Goal: Task Accomplishment & Management: Manage account settings

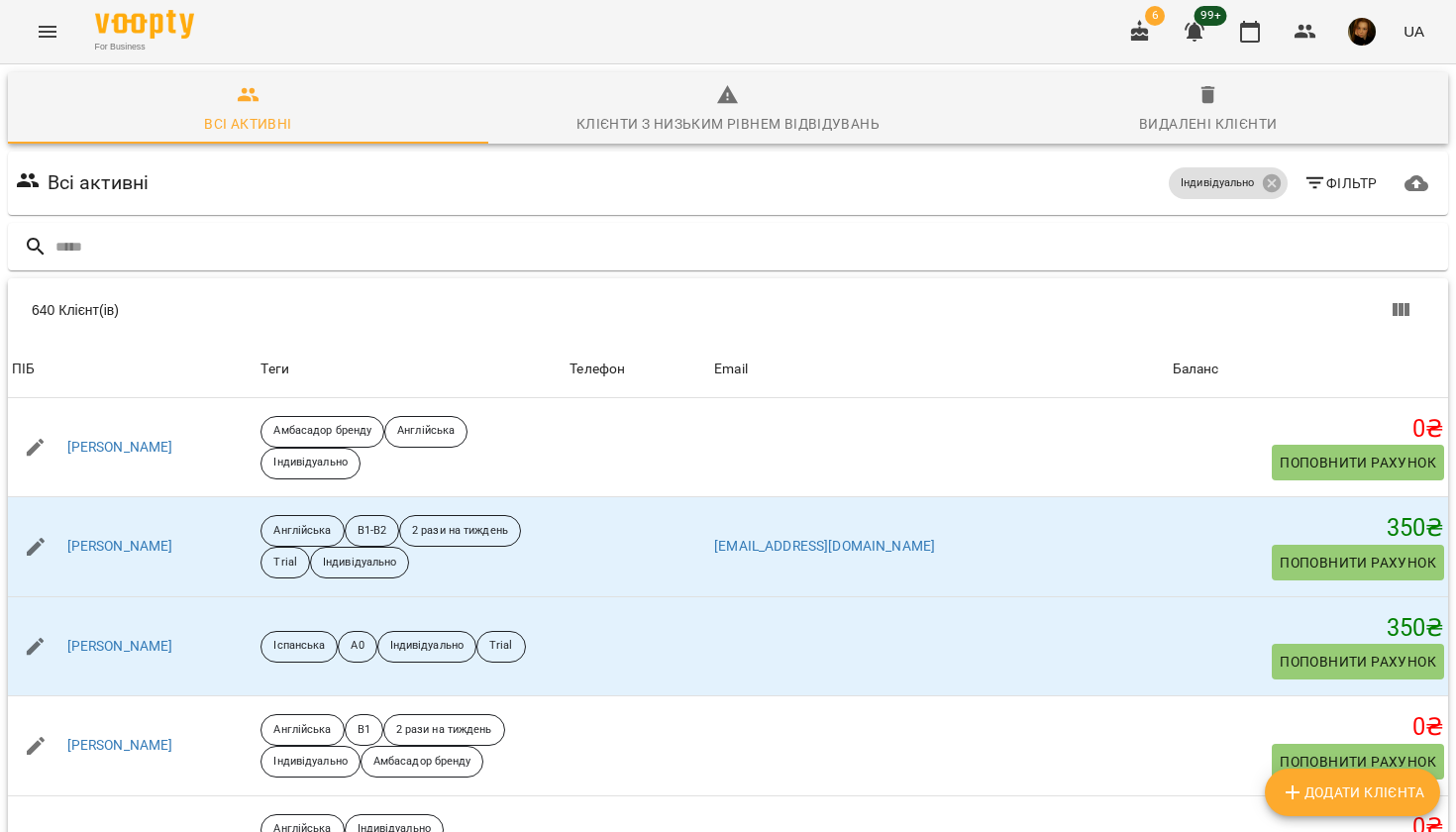
scroll to position [355, 0]
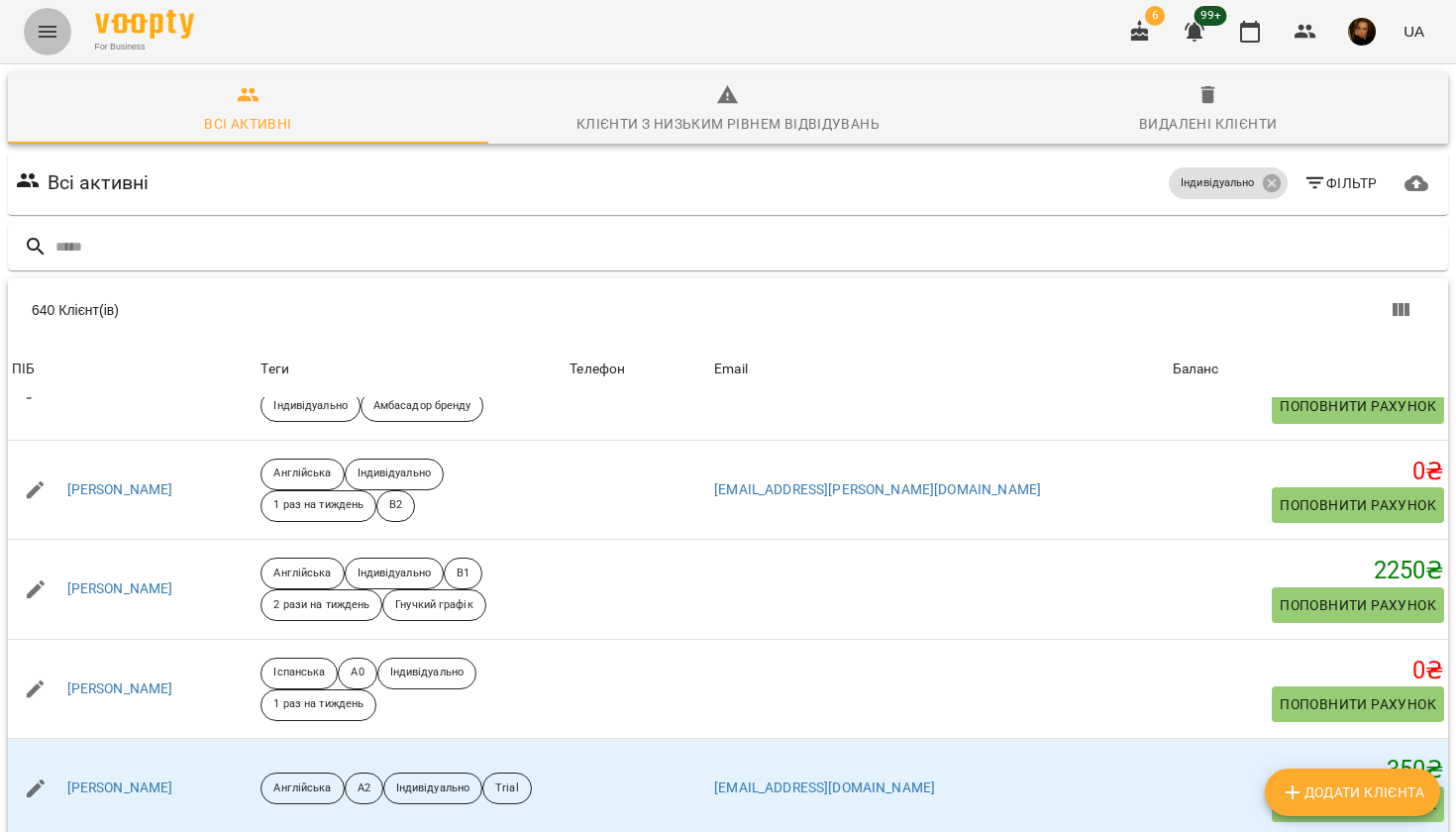
click at [47, 29] on icon "Menu" at bounding box center [48, 32] width 24 height 24
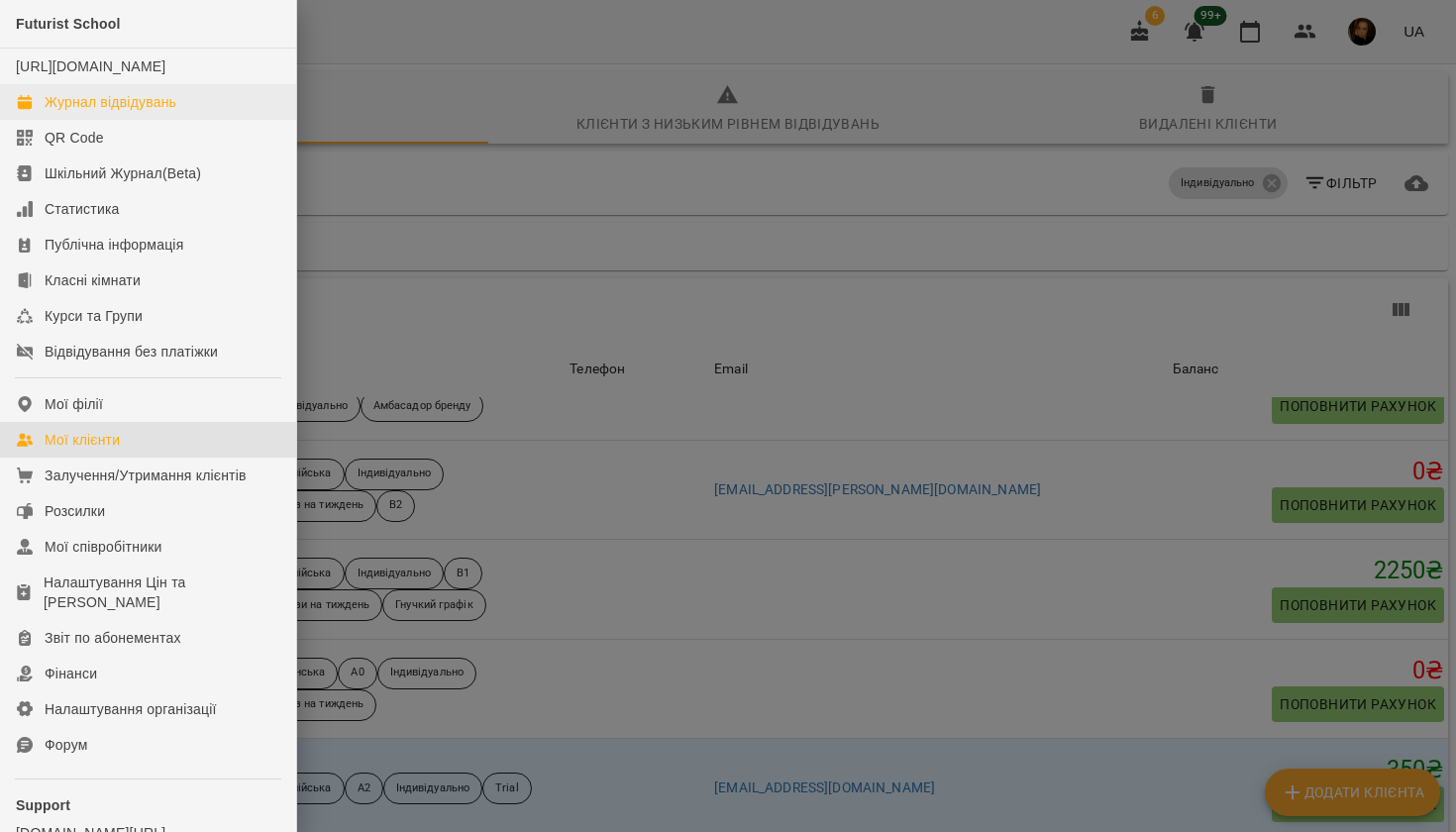
click at [92, 112] on div "Журнал відвідувань" at bounding box center [110, 102] width 132 height 20
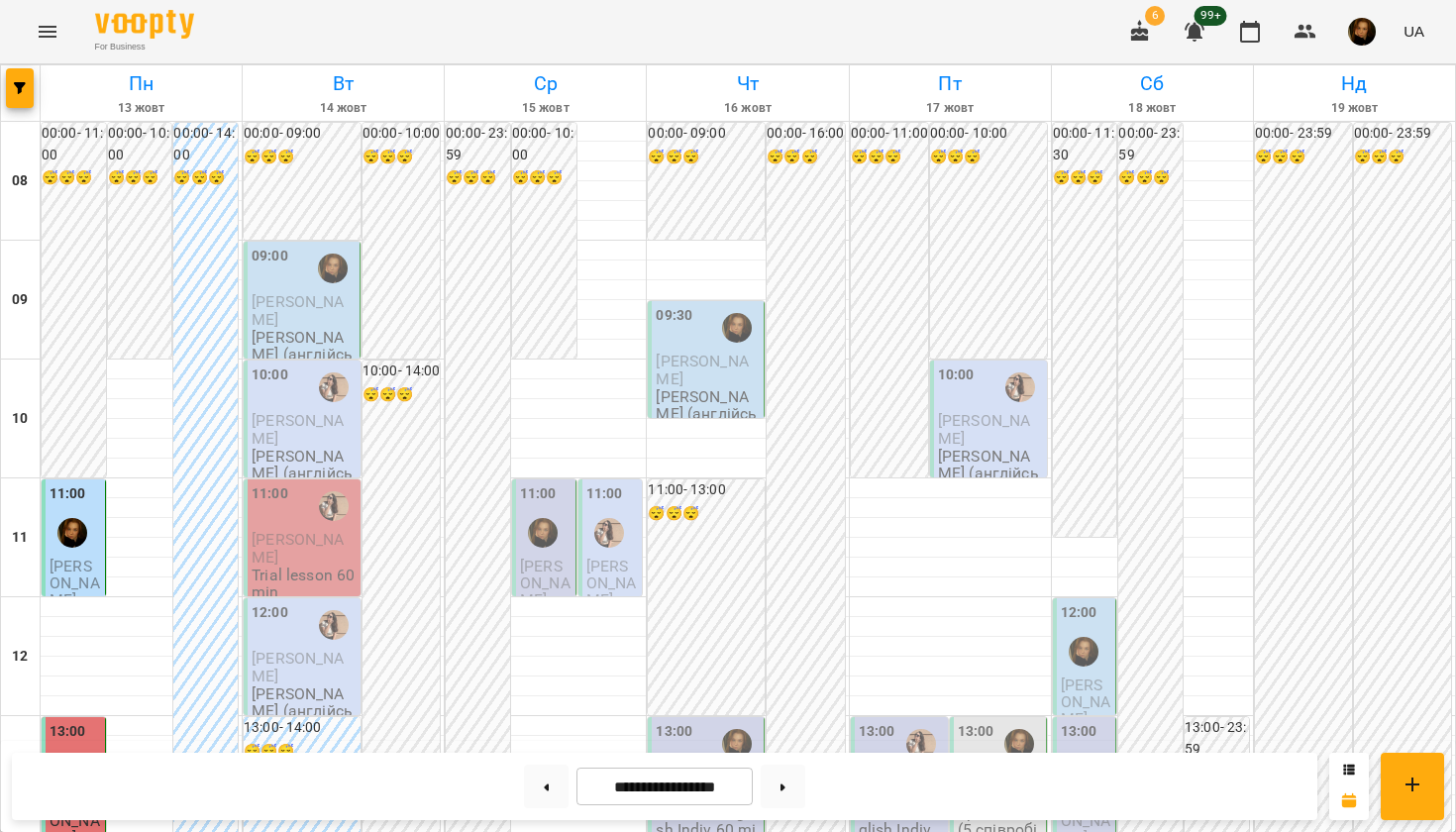
scroll to position [509, 0]
click at [309, 298] on span "[PERSON_NAME]" at bounding box center [298, 310] width 92 height 36
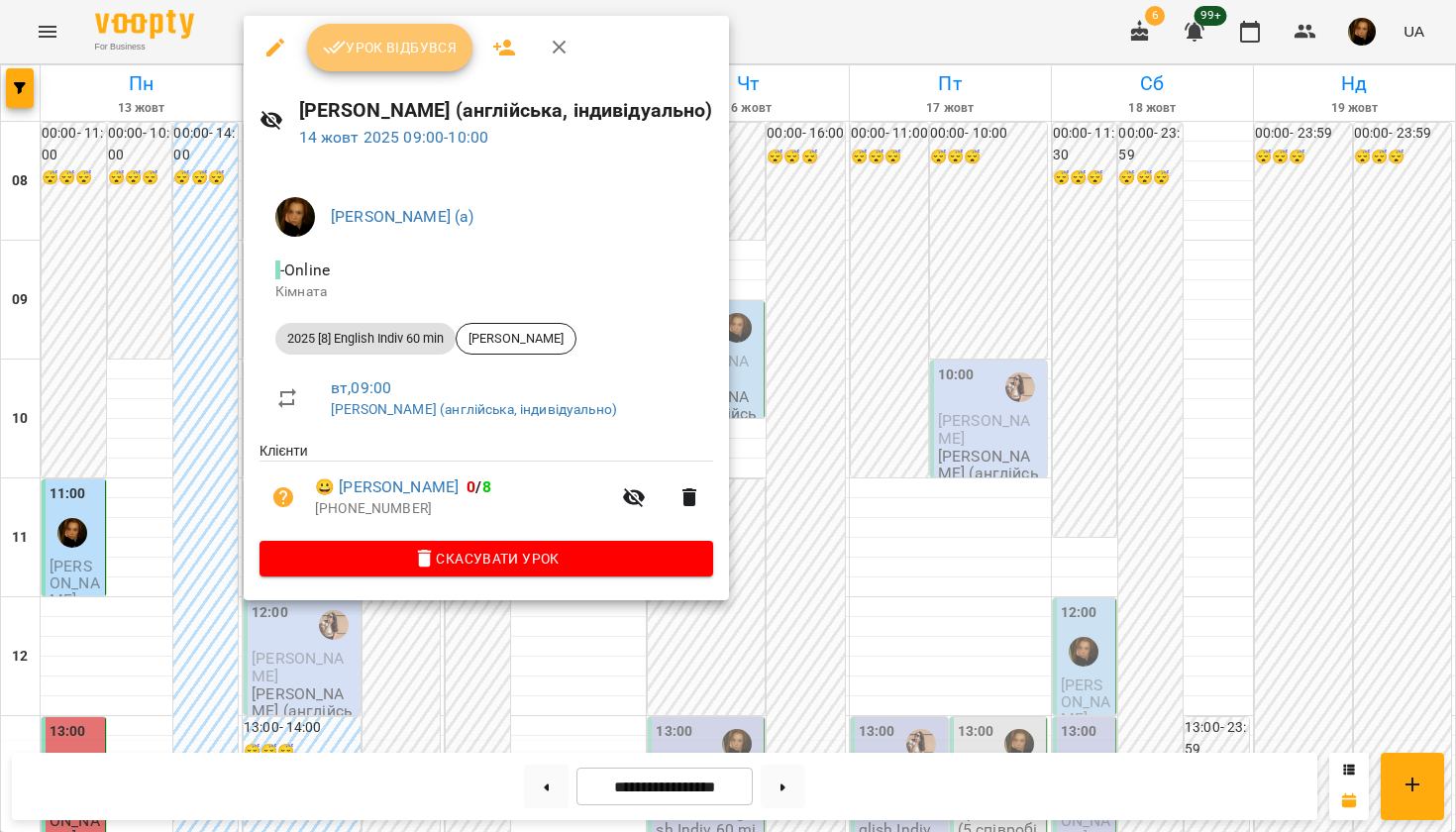
click at [400, 61] on button "Урок відбувся" at bounding box center [391, 48] width 167 height 48
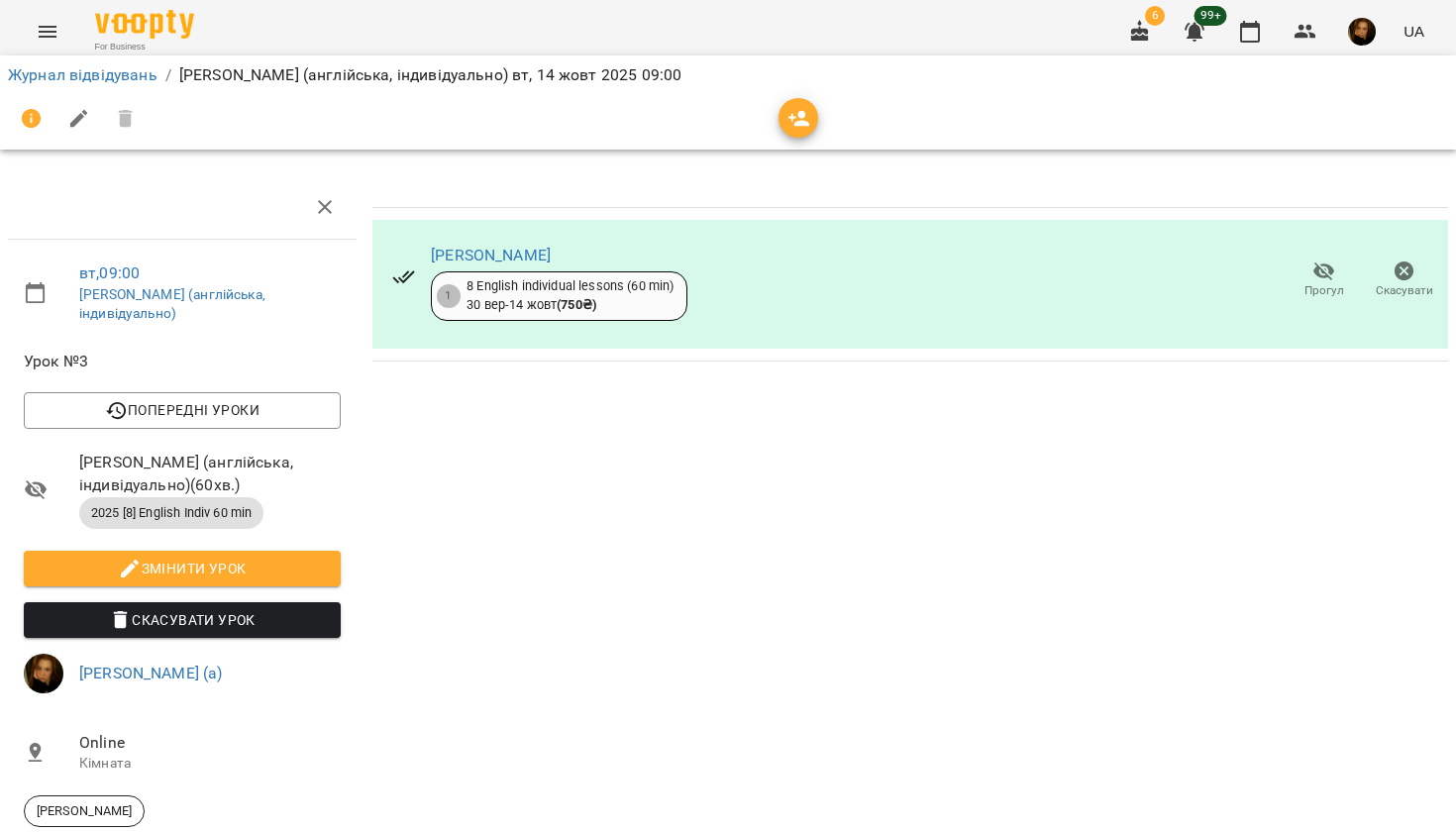
click at [74, 68] on link "Журнал відвідувань" at bounding box center [82, 74] width 150 height 19
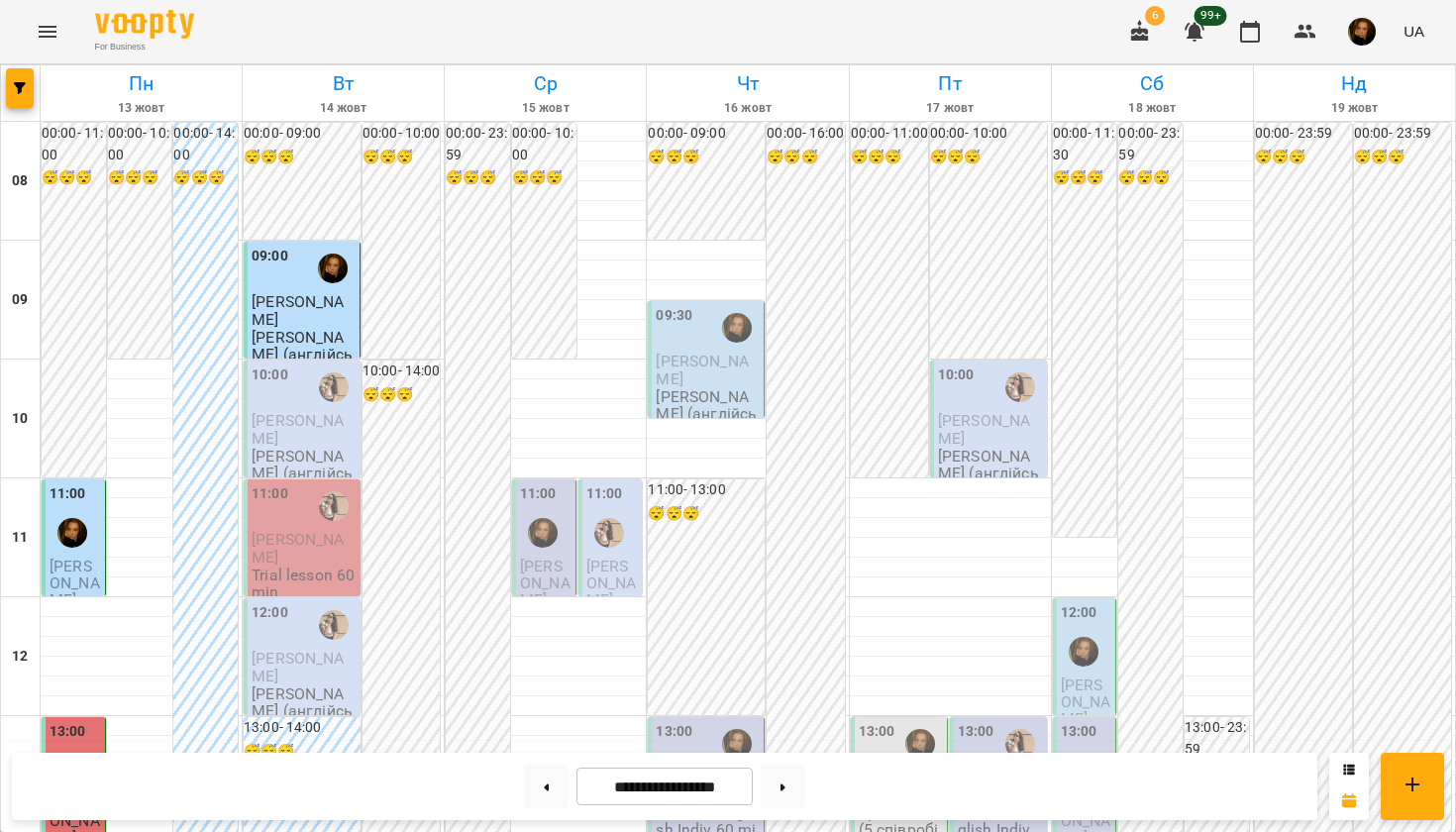
scroll to position [808, 0]
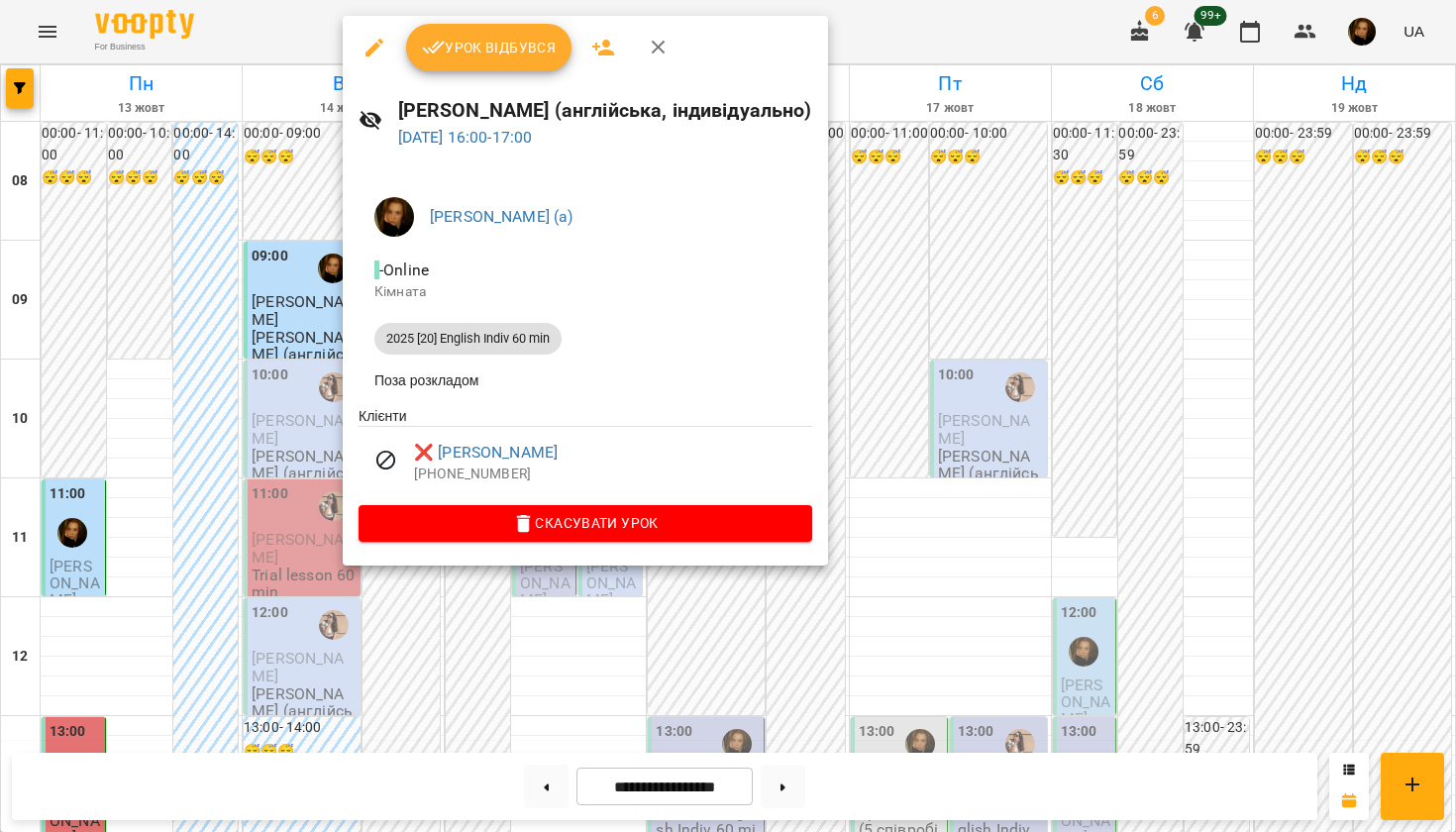
click at [329, 358] on div at bounding box center [728, 416] width 1456 height 832
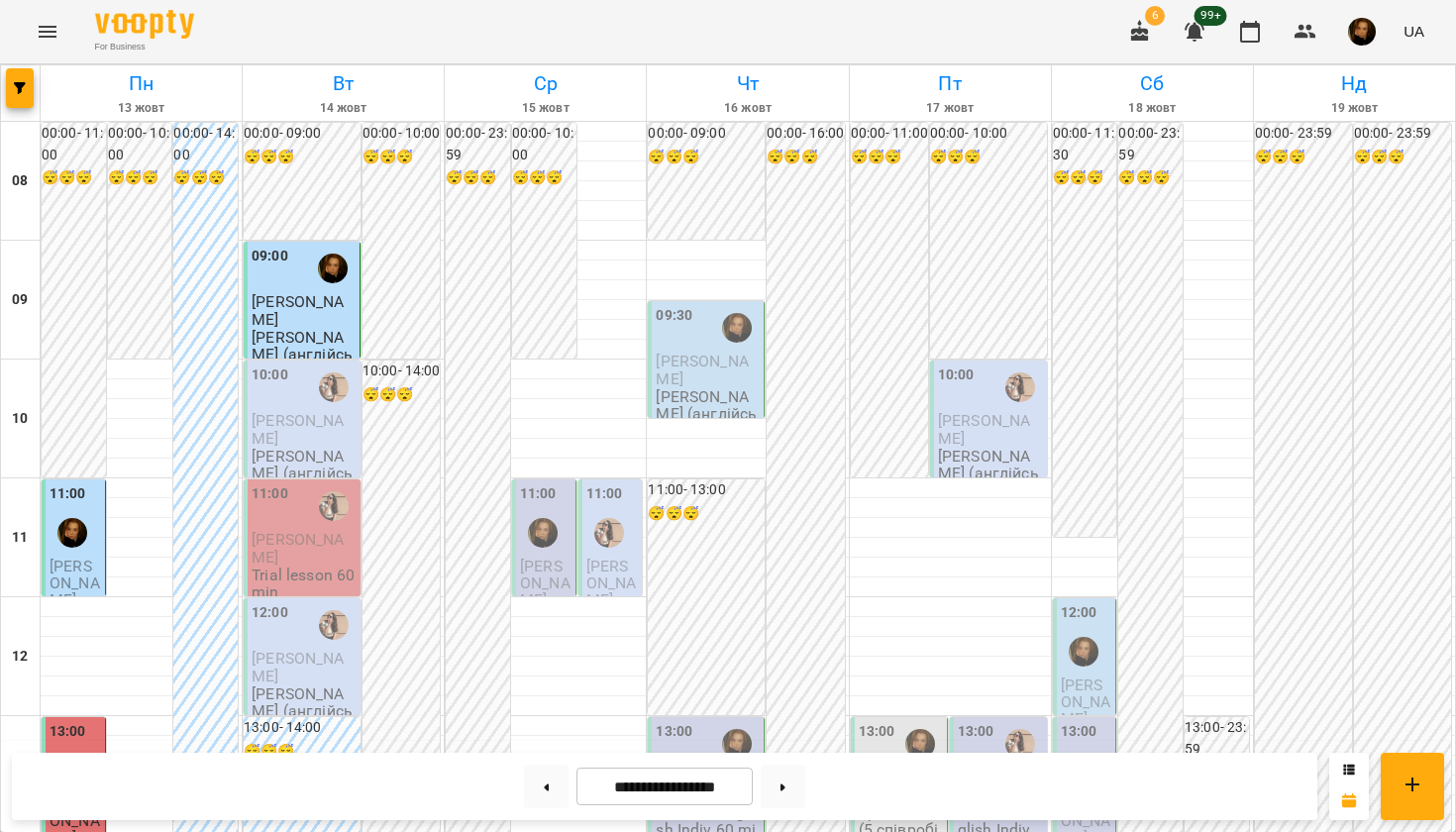
scroll to position [337, 0]
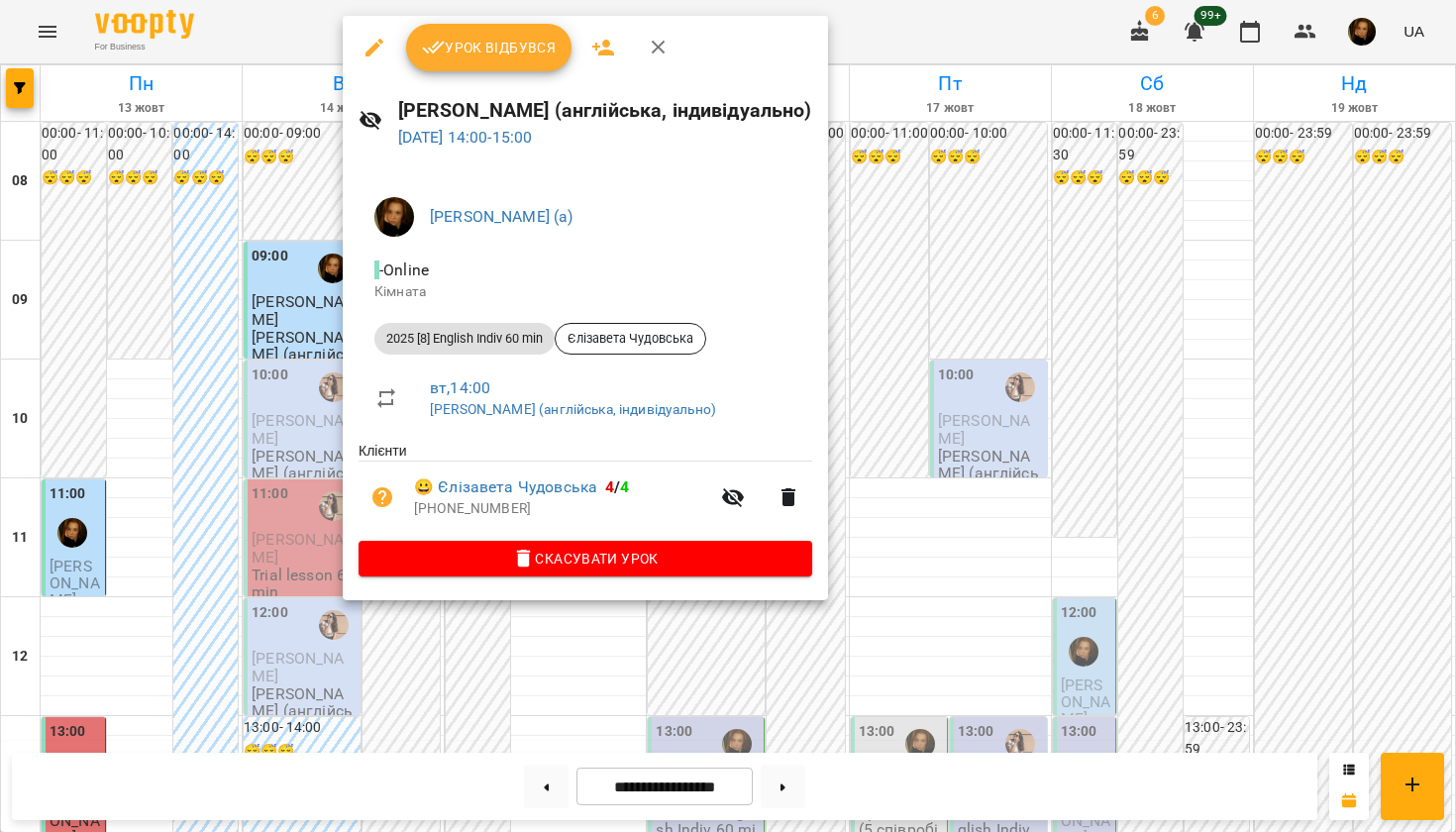
click at [215, 414] on div at bounding box center [728, 416] width 1456 height 832
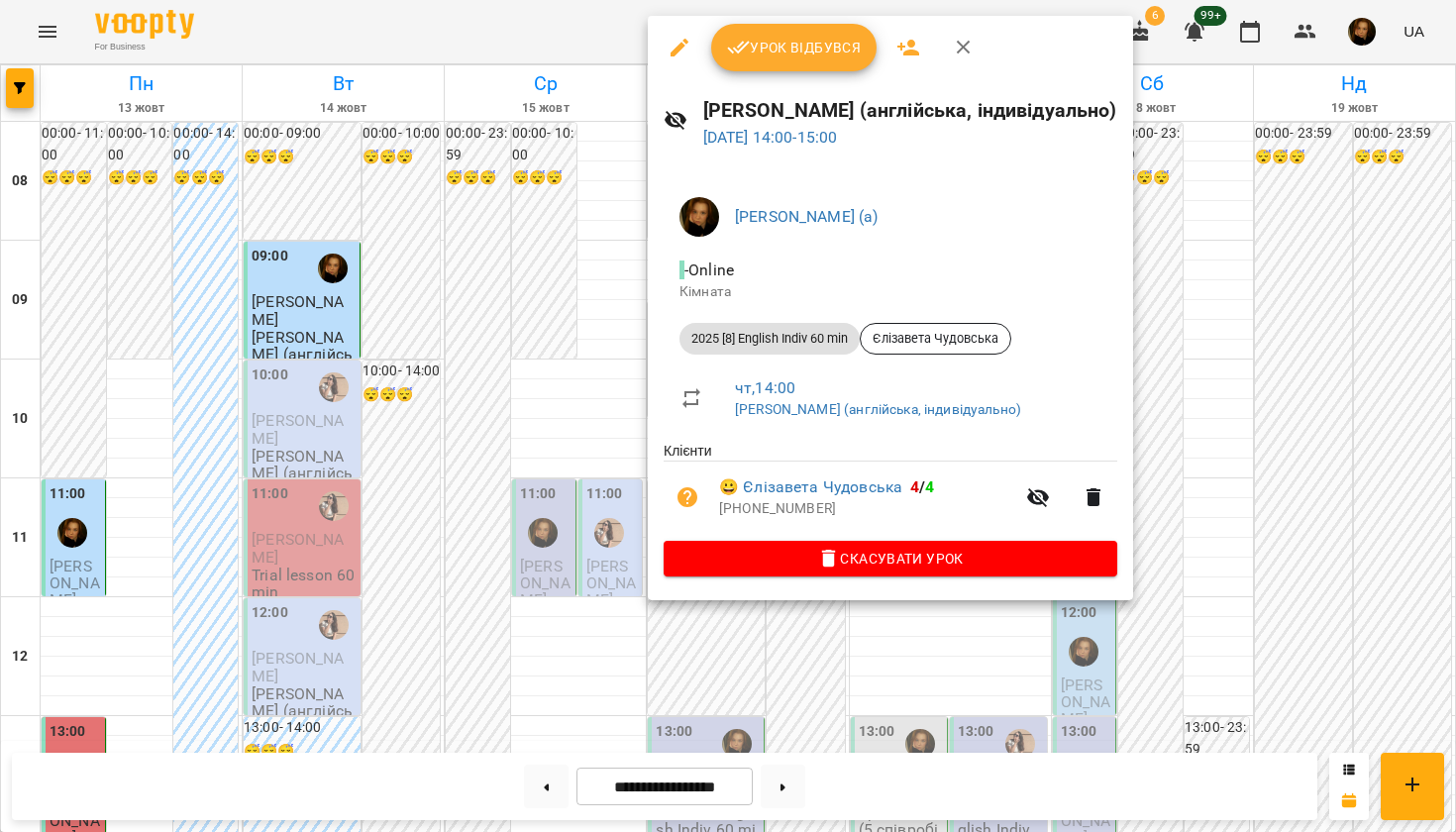
click at [549, 496] on div at bounding box center [728, 416] width 1456 height 832
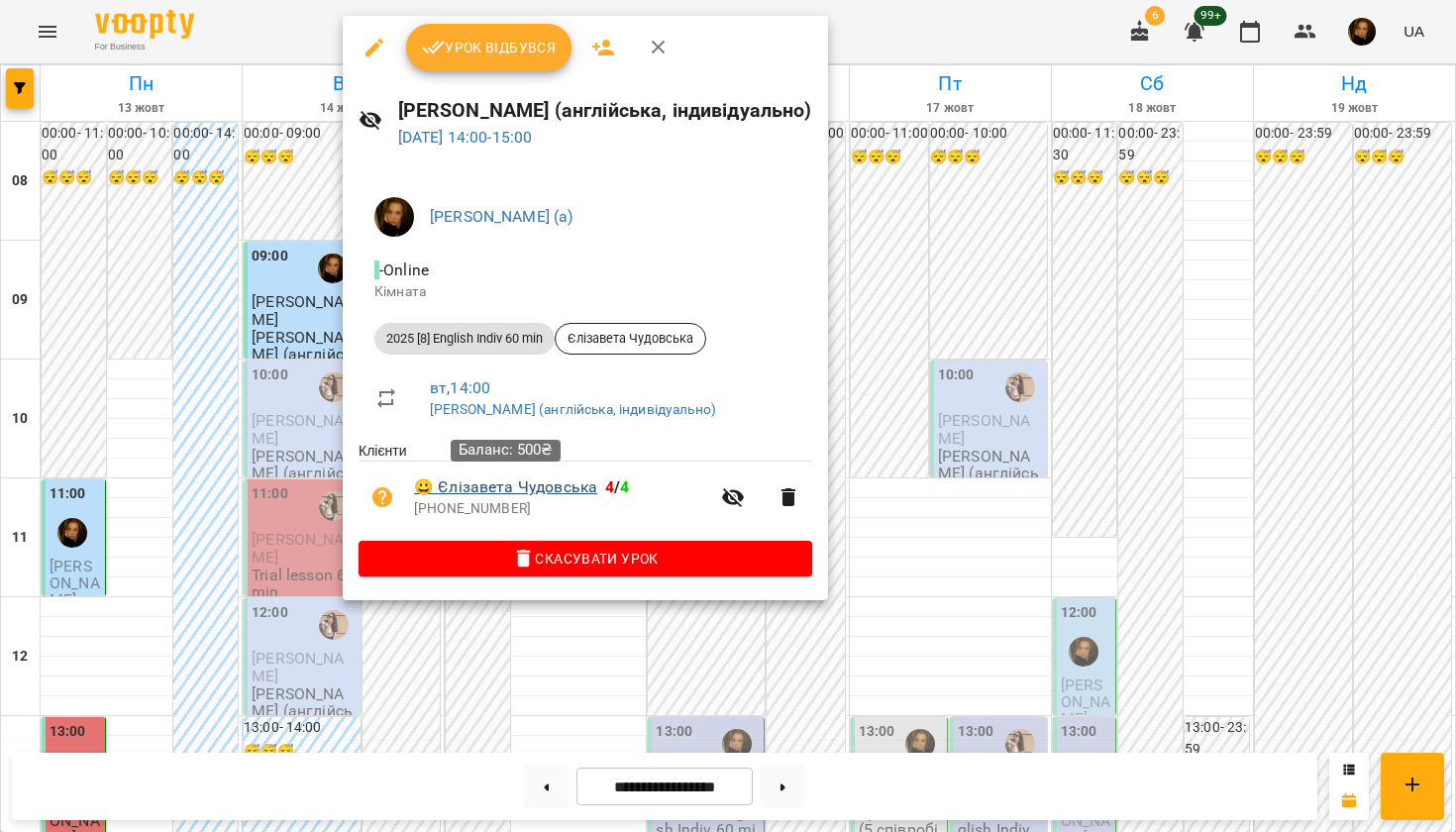
click at [529, 487] on link "😀 Єлізавета Чудовська" at bounding box center [505, 487] width 183 height 24
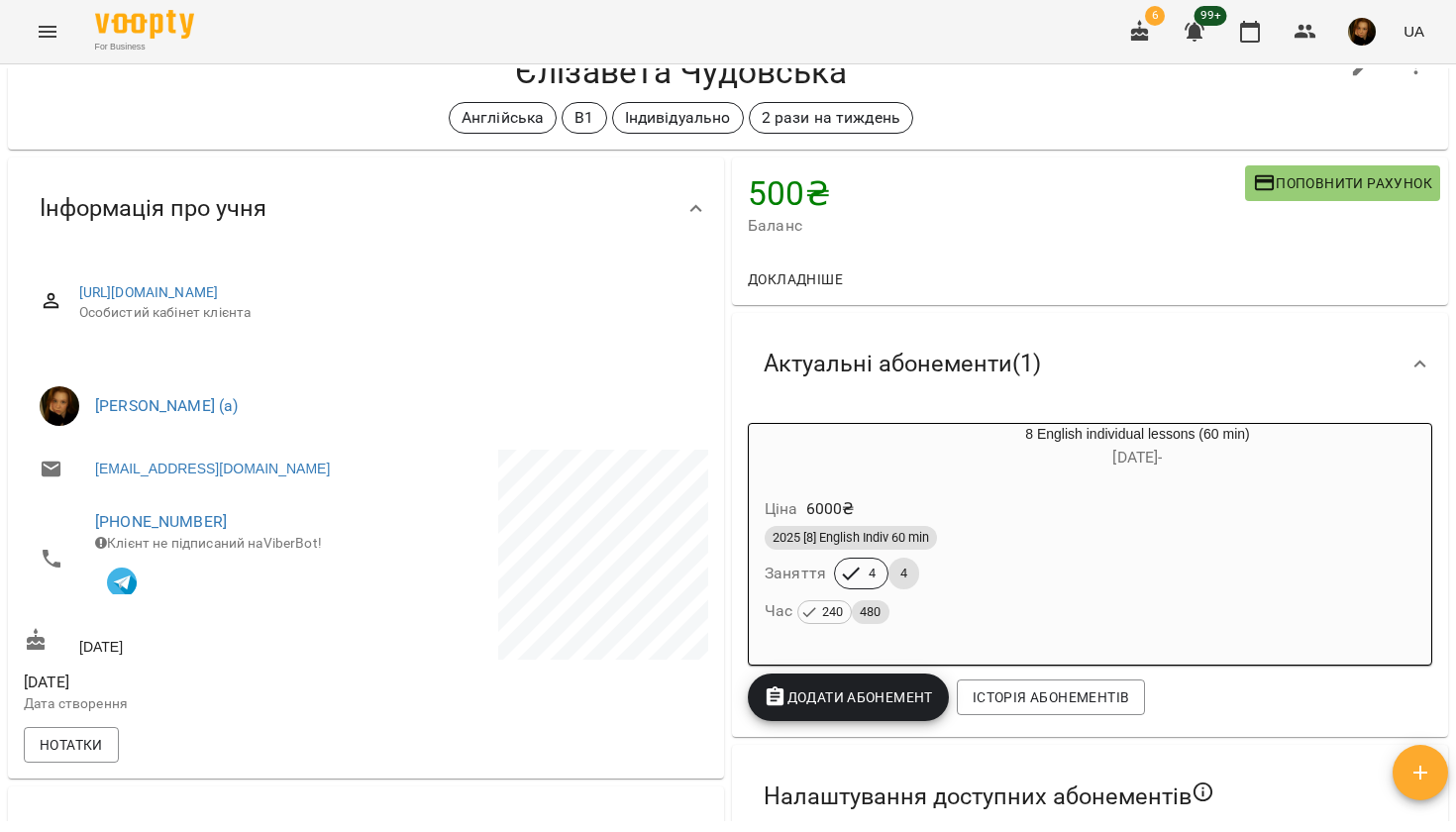
scroll to position [71, 0]
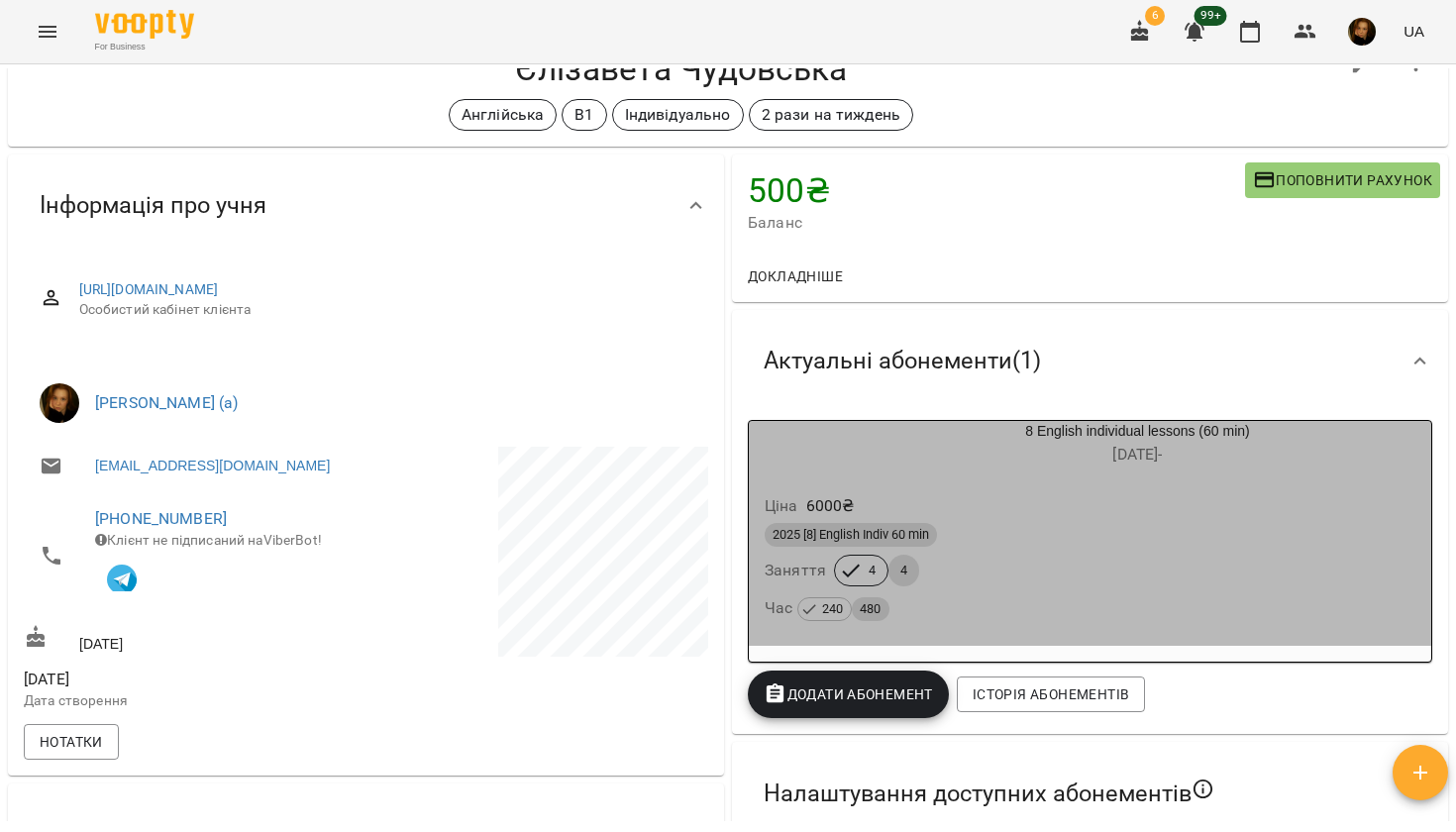
click at [832, 607] on span "240" at bounding box center [832, 609] width 37 height 22
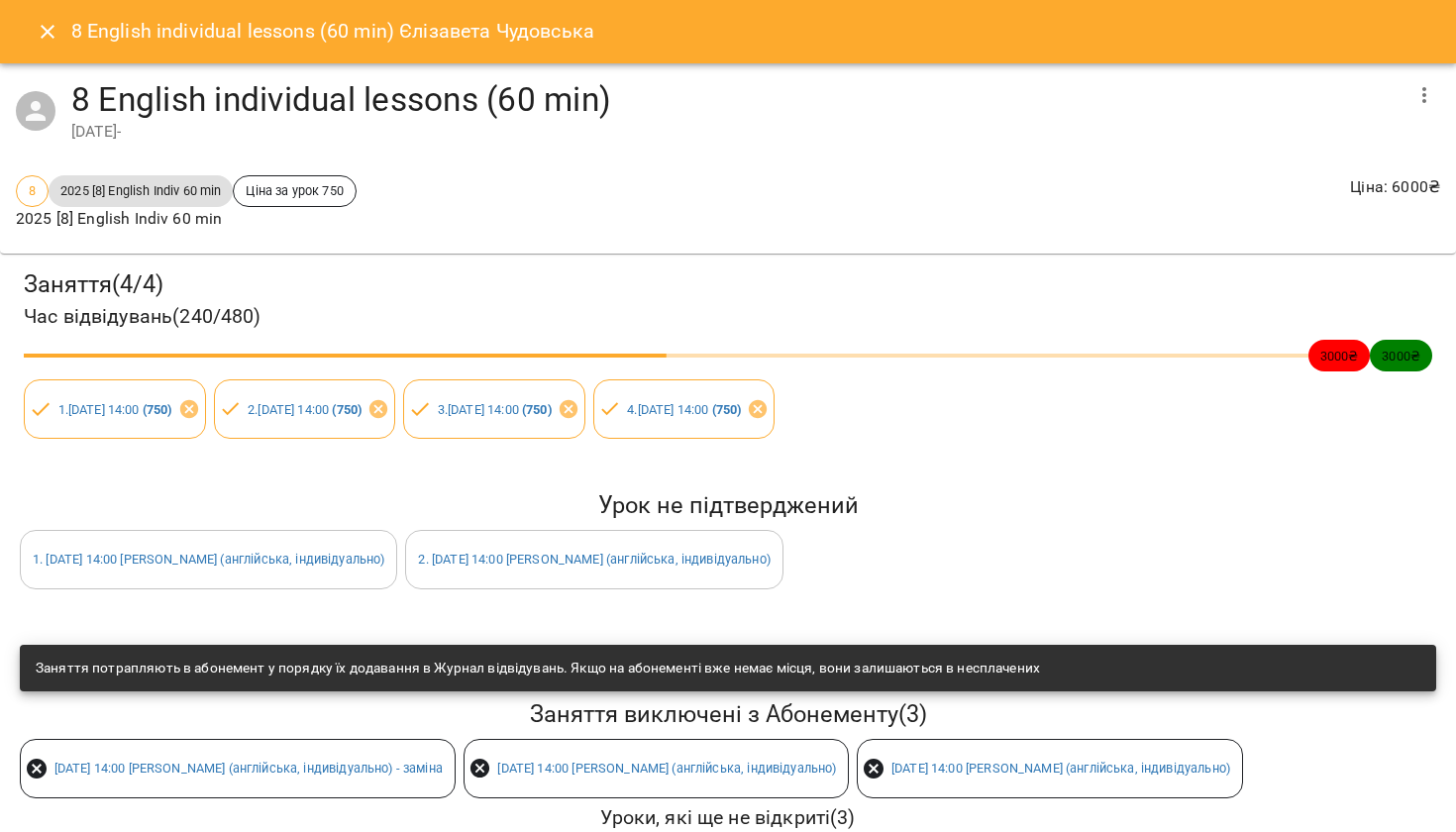
click at [35, 29] on button "Close" at bounding box center [48, 32] width 48 height 48
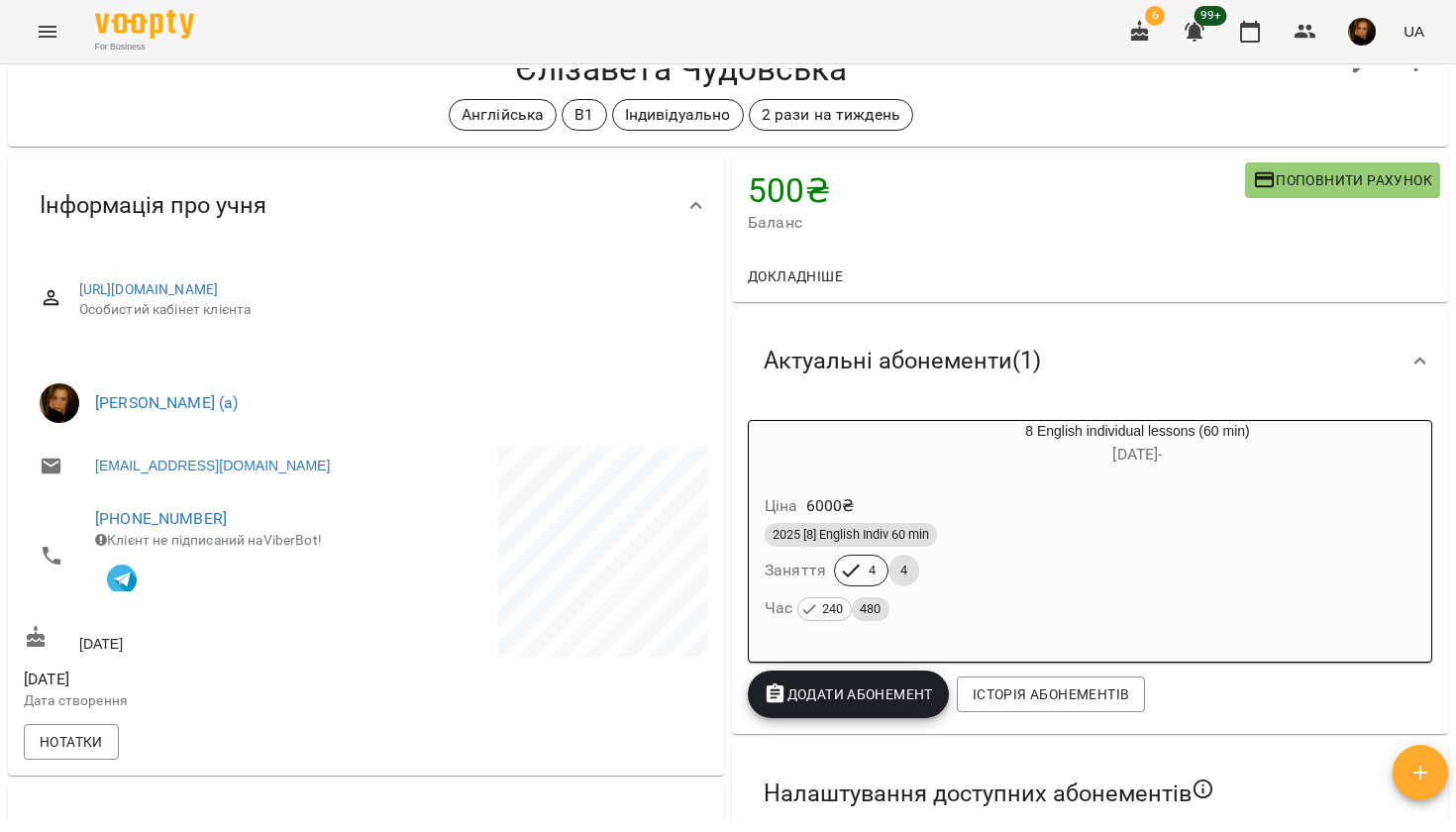
click at [50, 24] on icon "Menu" at bounding box center [48, 32] width 24 height 24
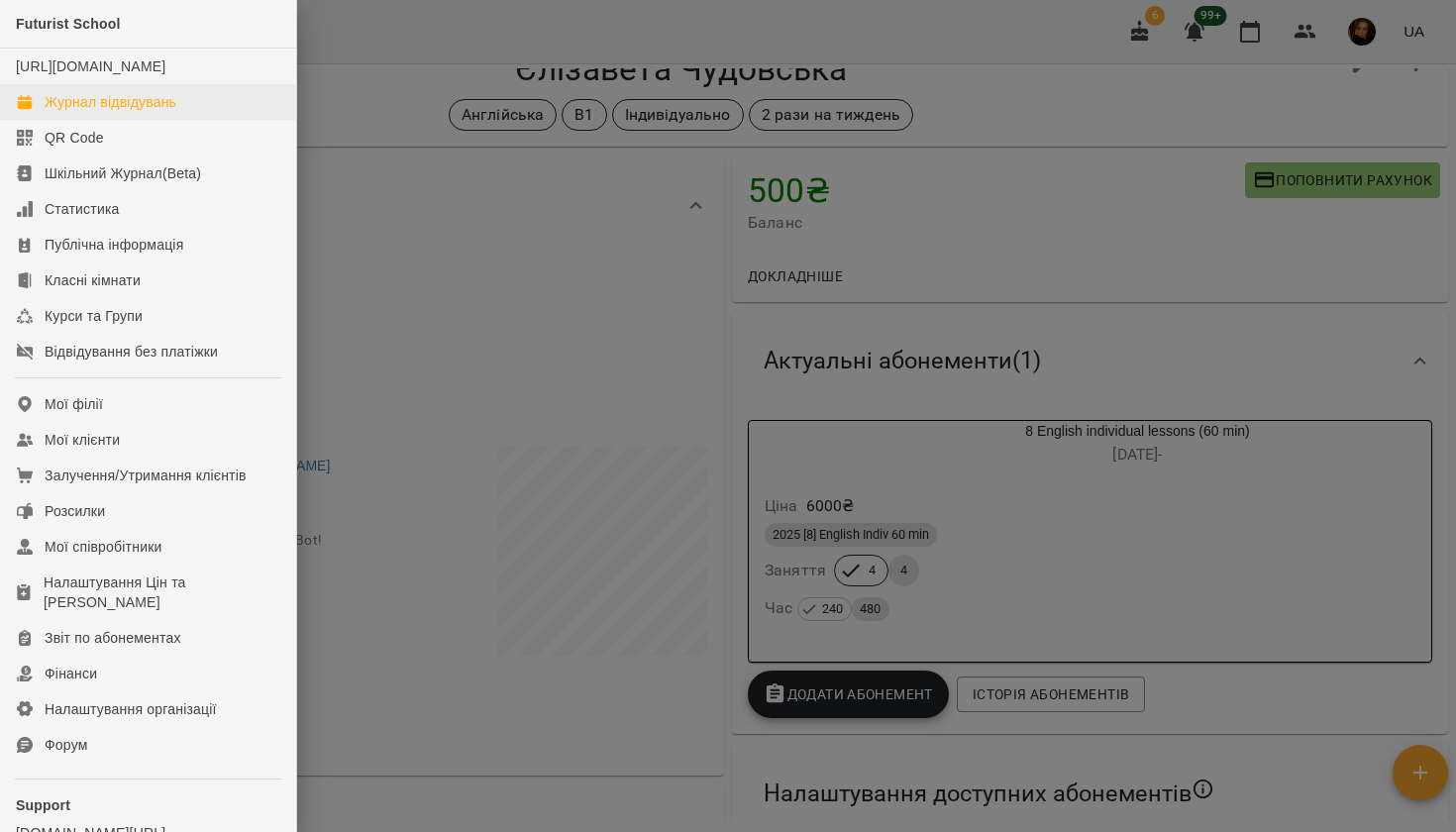
click at [89, 112] on div "Журнал відвідувань" at bounding box center [110, 102] width 132 height 20
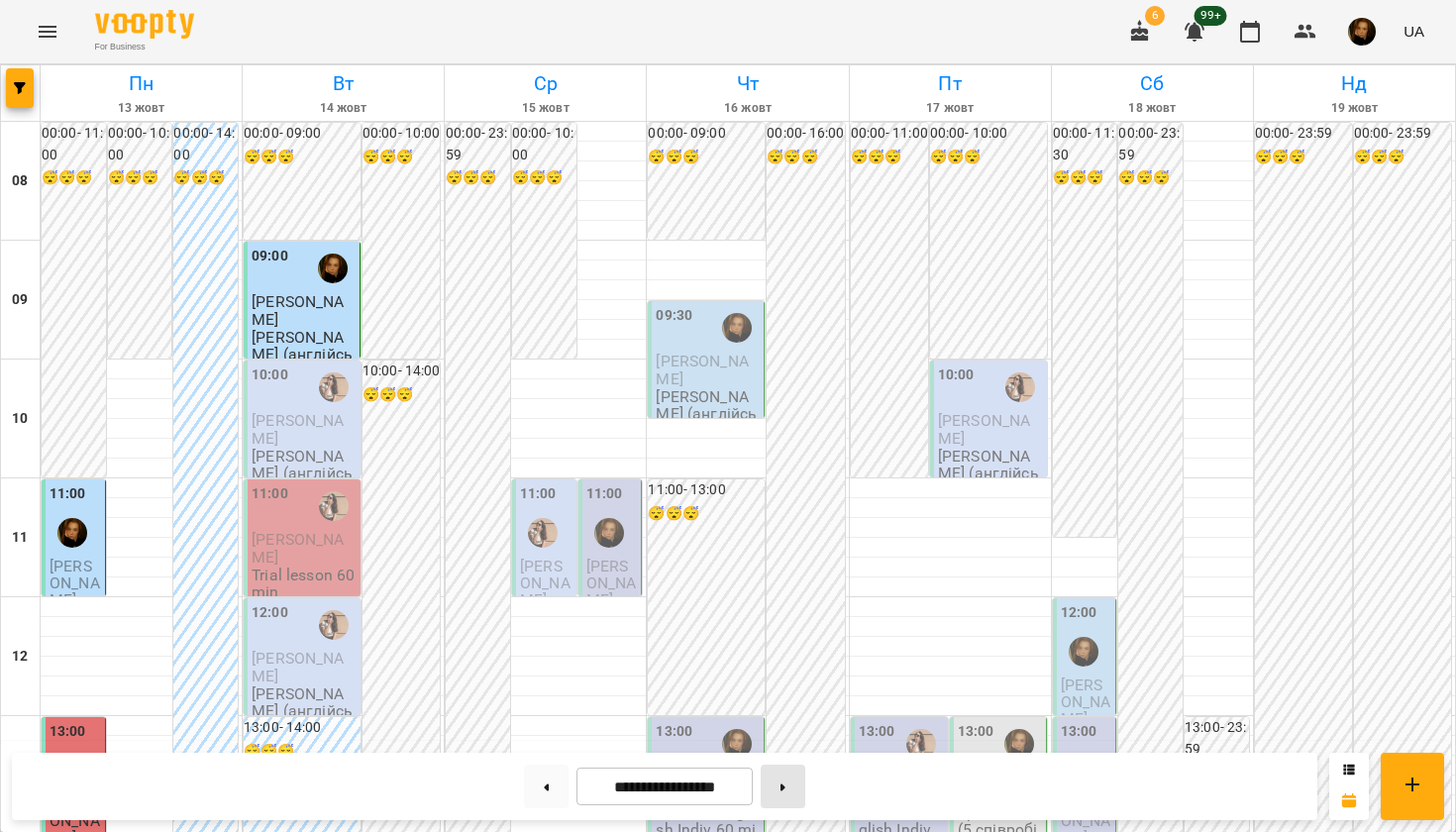
click at [786, 784] on icon at bounding box center [783, 787] width 5 height 8
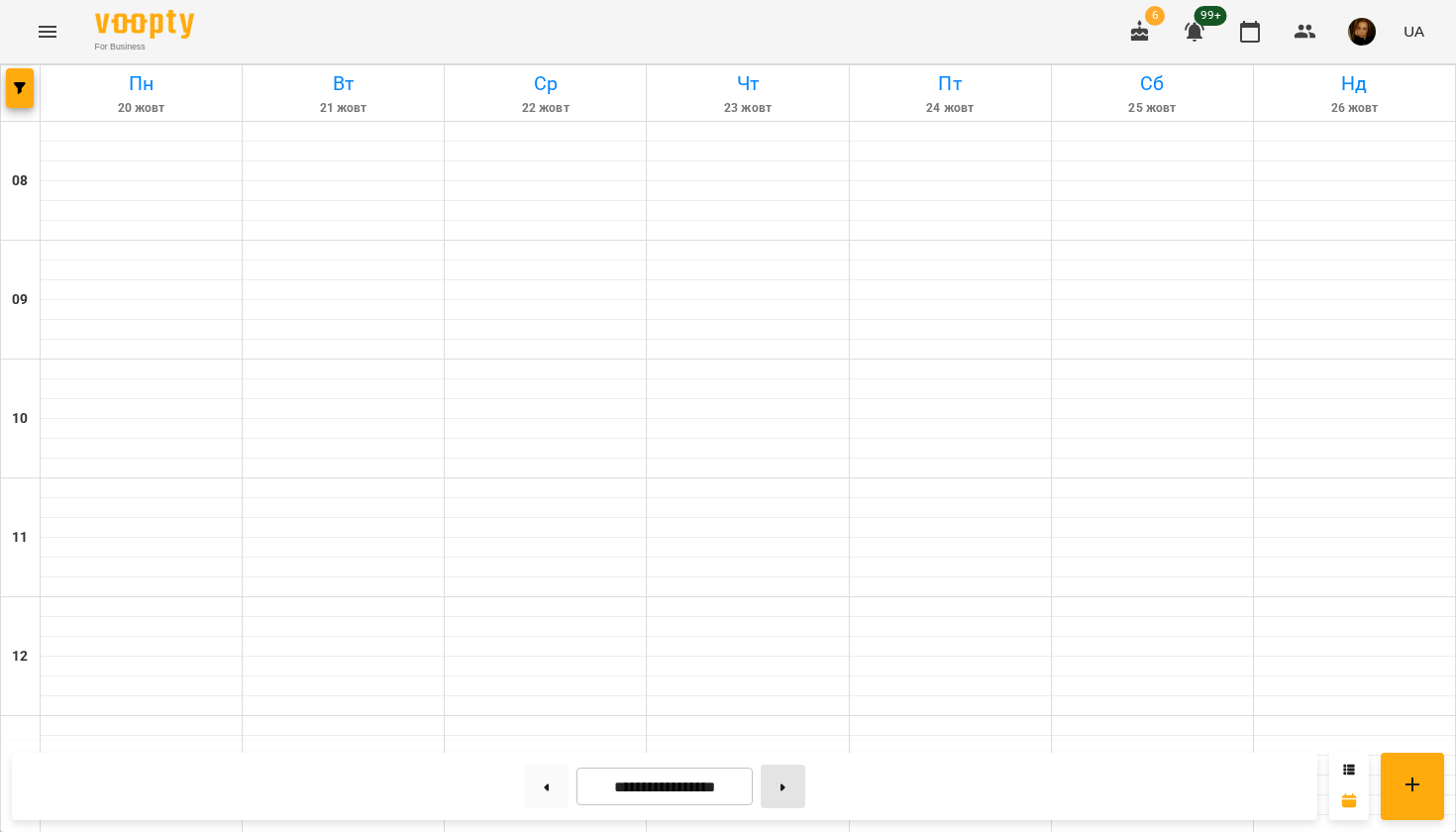
type input "**********"
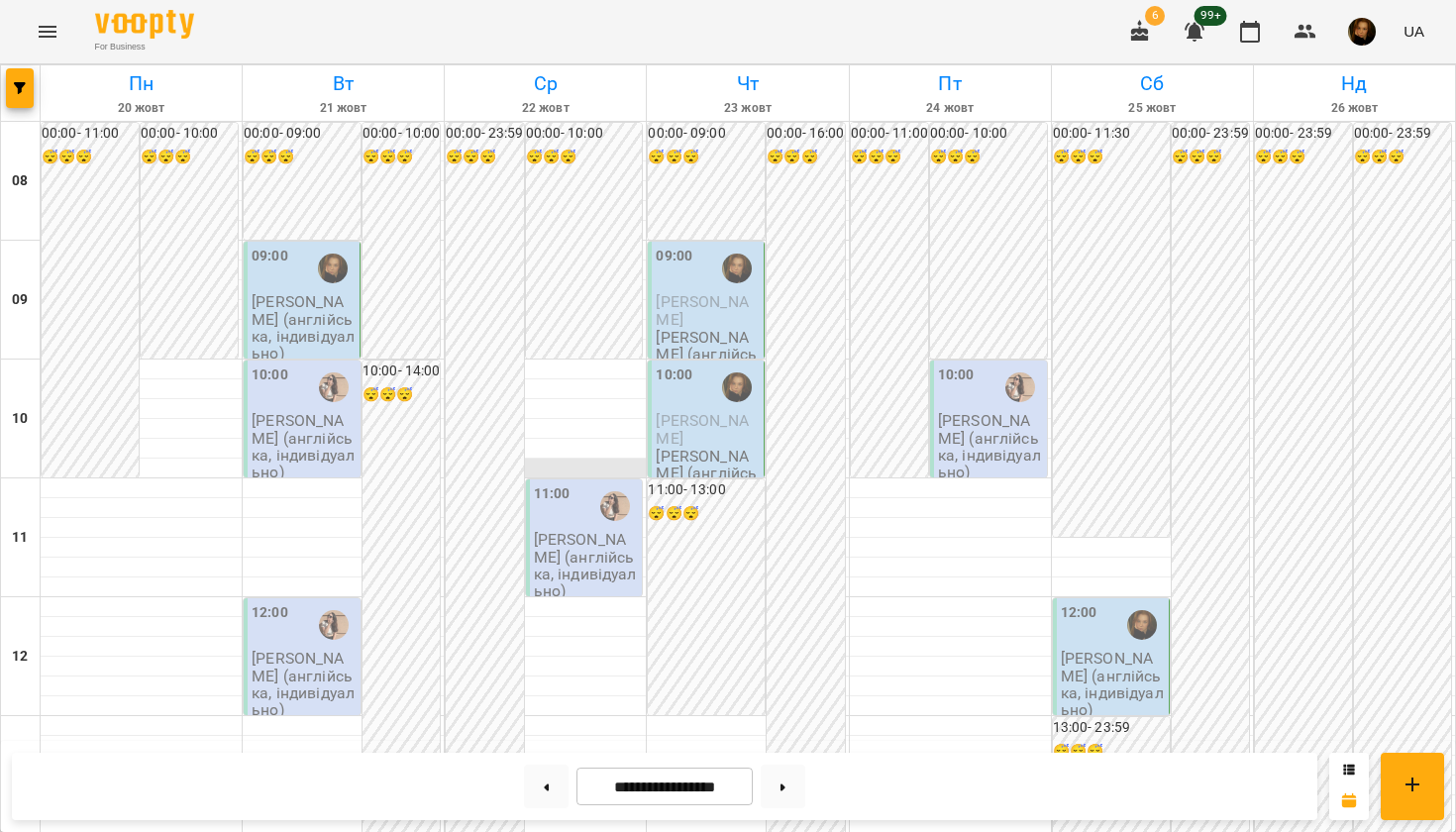
scroll to position [370, 0]
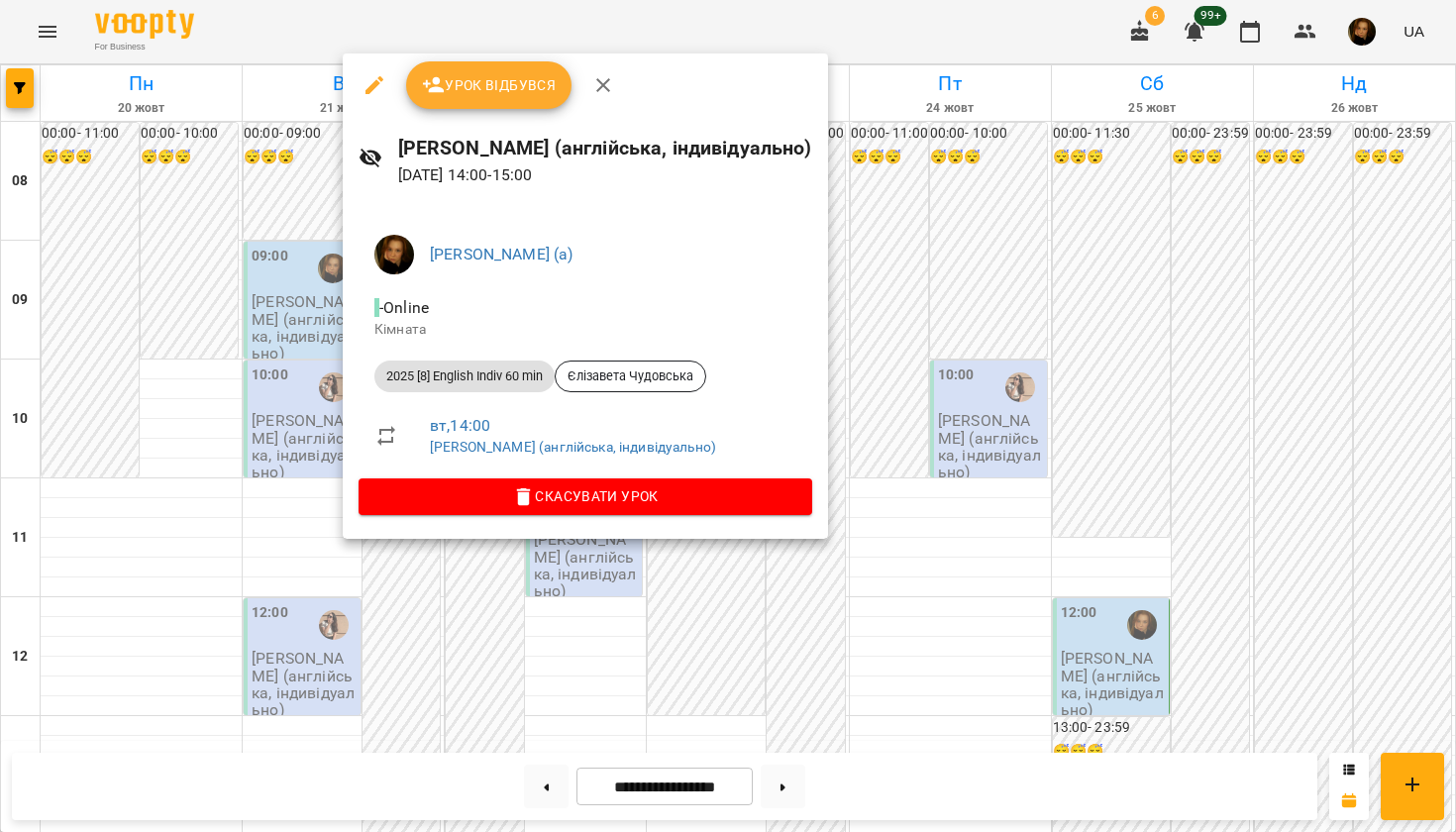
click at [509, 604] on div at bounding box center [728, 416] width 1456 height 832
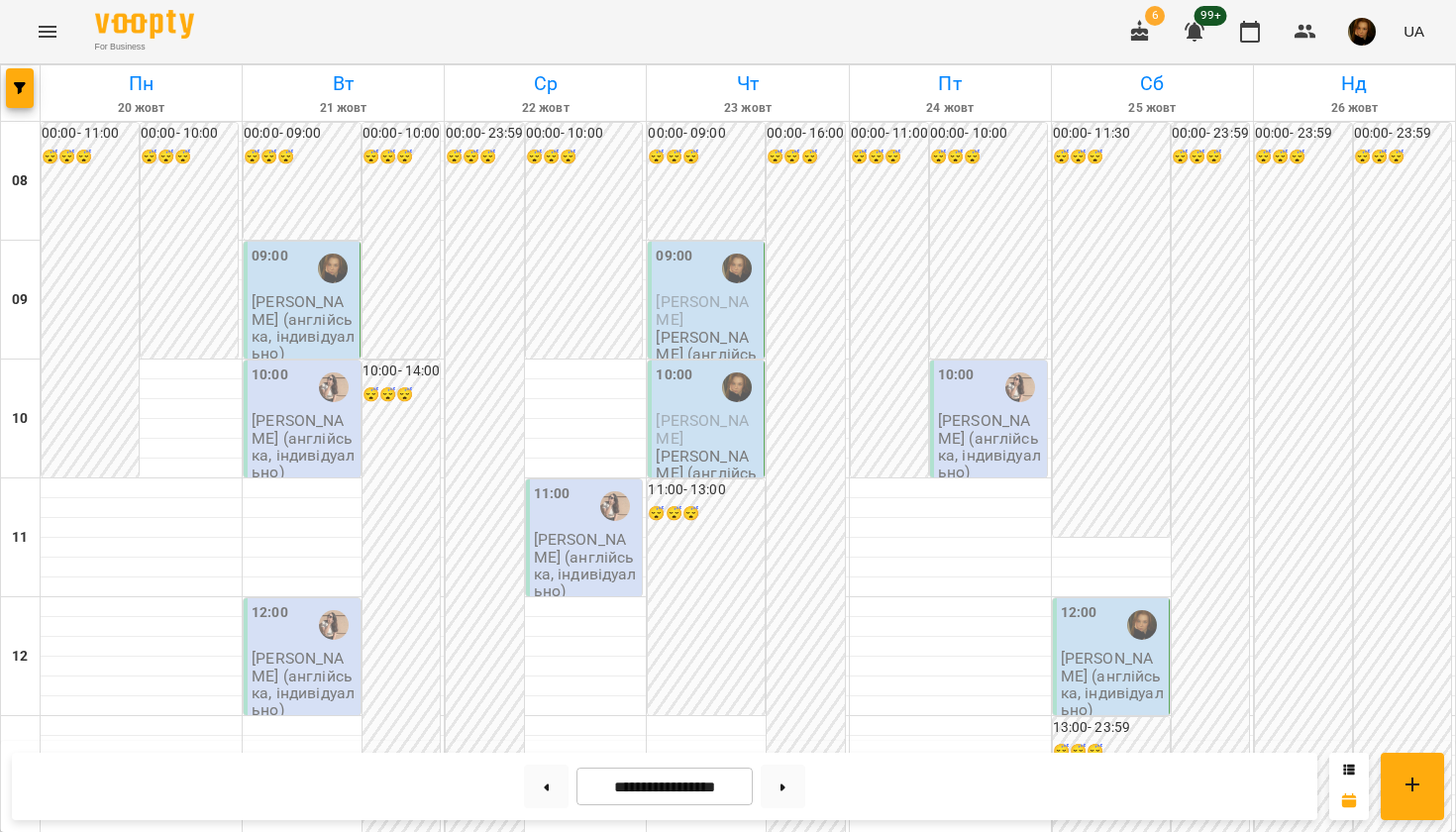
scroll to position [347, 0]
